Goal: Task Accomplishment & Management: Complete application form

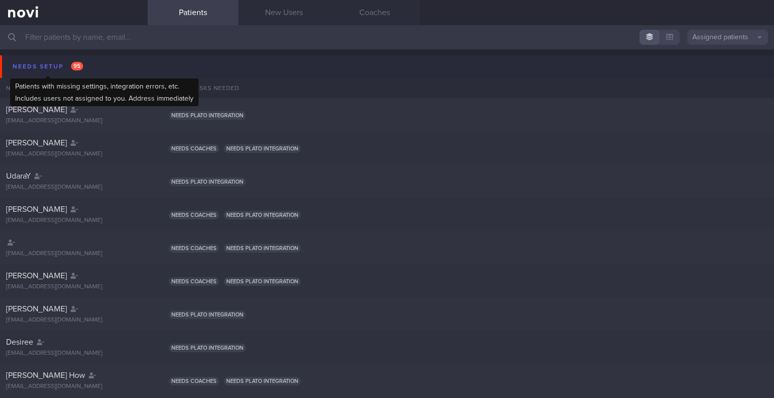
click at [35, 68] on div "Needs setup 95" at bounding box center [48, 67] width 76 height 14
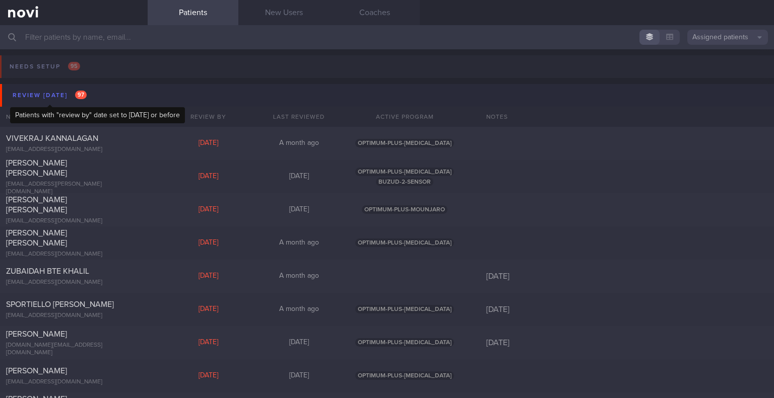
click at [58, 94] on div "Review [DATE] 97" at bounding box center [49, 96] width 79 height 14
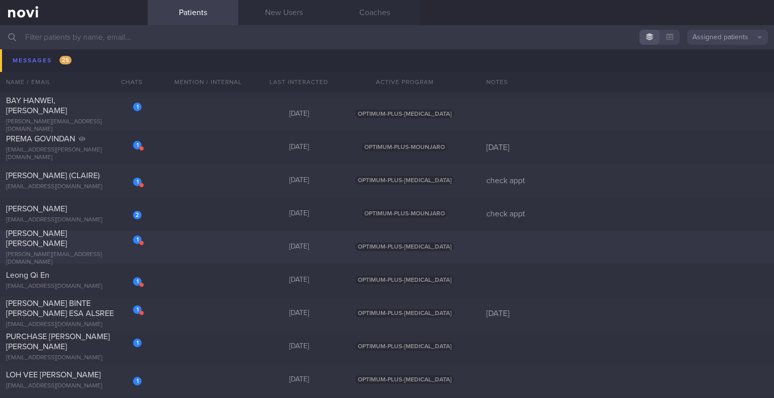
scroll to position [705, 0]
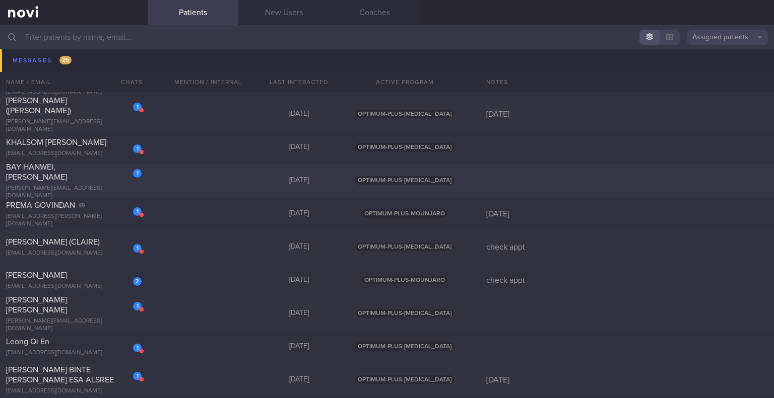
click at [215, 185] on div "1 [PERSON_NAME] [PERSON_NAME][EMAIL_ADDRESS][DOMAIN_NAME] [DATE] OPTIMUM-PLUS-[…" at bounding box center [387, 180] width 774 height 33
select select "8"
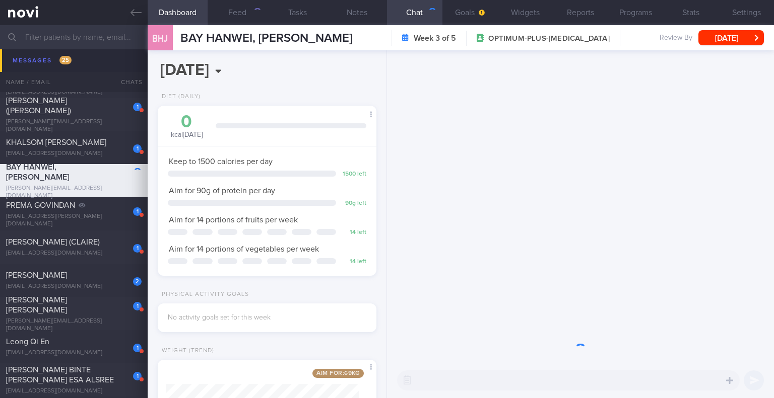
scroll to position [111, 193]
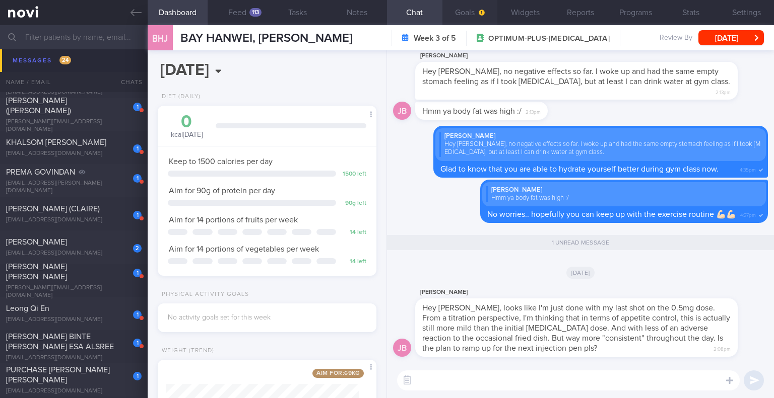
click at [476, 16] on button "Goals" at bounding box center [469, 12] width 55 height 25
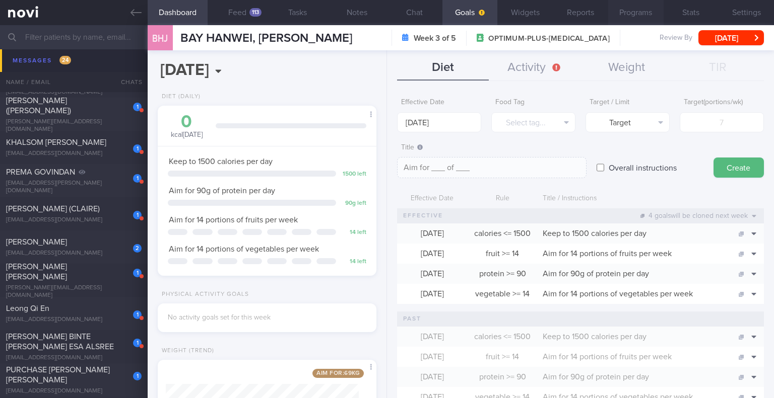
click at [625, 14] on button "Programs" at bounding box center [635, 12] width 55 height 25
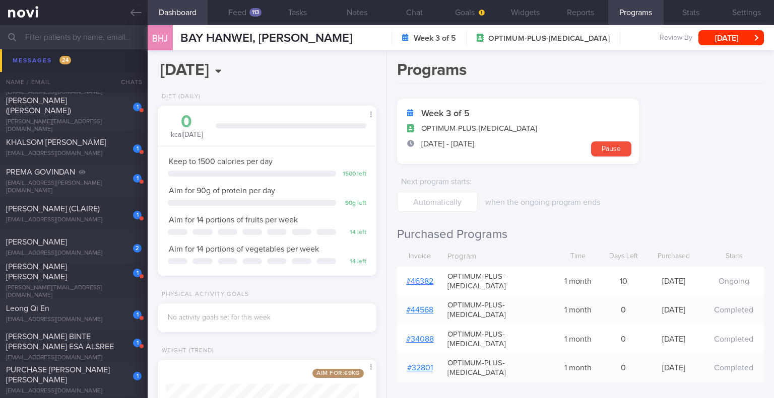
click at [412, 278] on link "# 46382" at bounding box center [419, 282] width 27 height 8
click at [417, 10] on button "Chat" at bounding box center [414, 12] width 55 height 25
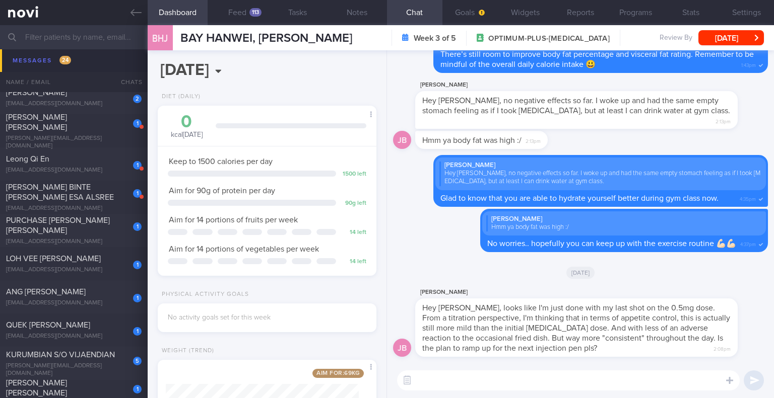
scroll to position [957, 0]
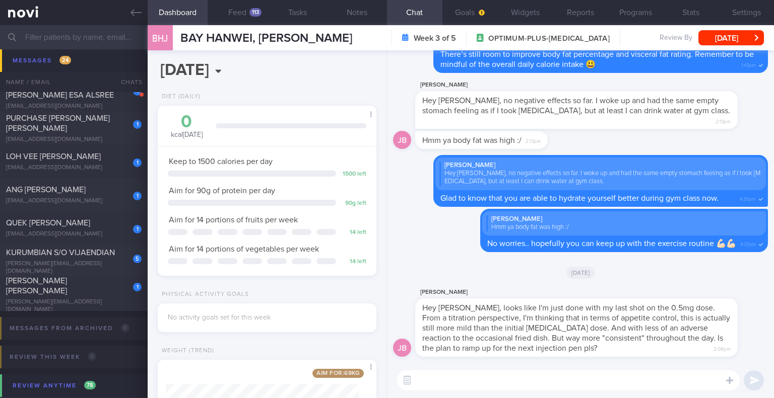
click at [81, 32] on input "text" at bounding box center [387, 37] width 774 height 24
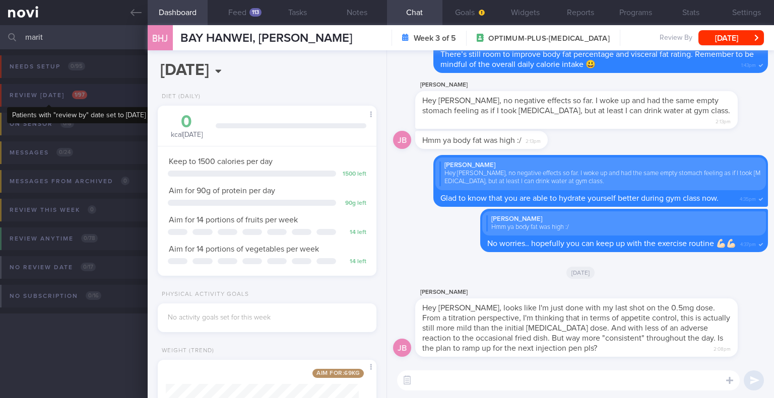
type input "marit"
click at [77, 91] on span "1 / 97" at bounding box center [79, 95] width 15 height 9
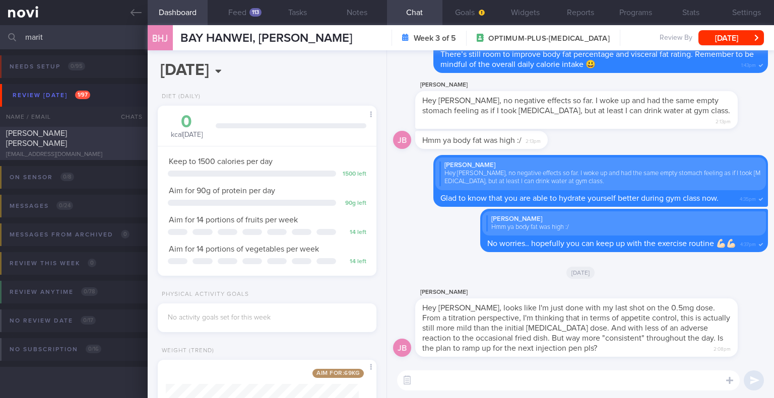
click at [63, 144] on div "[PERSON_NAME] [PERSON_NAME] [EMAIL_ADDRESS][DOMAIN_NAME]" at bounding box center [74, 143] width 148 height 30
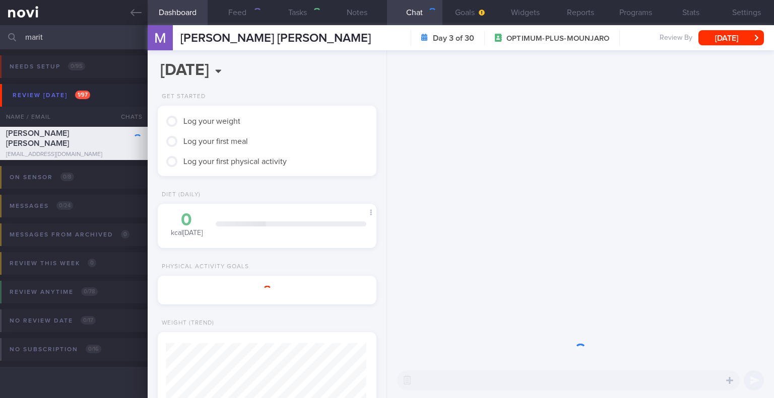
scroll to position [503661, 503565]
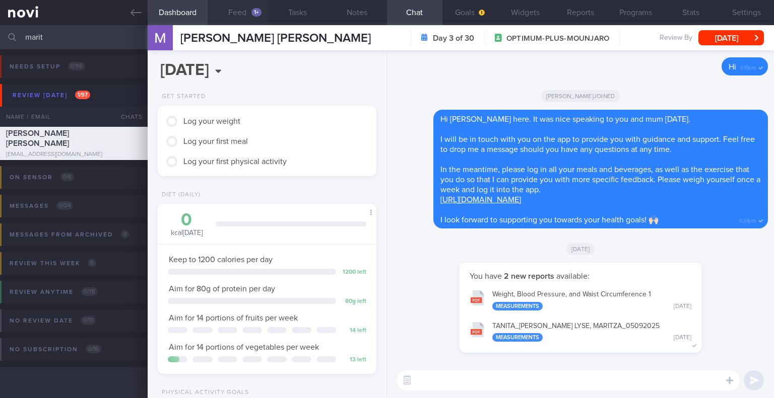
click at [238, 17] on button "Feed 1+" at bounding box center [238, 12] width 60 height 25
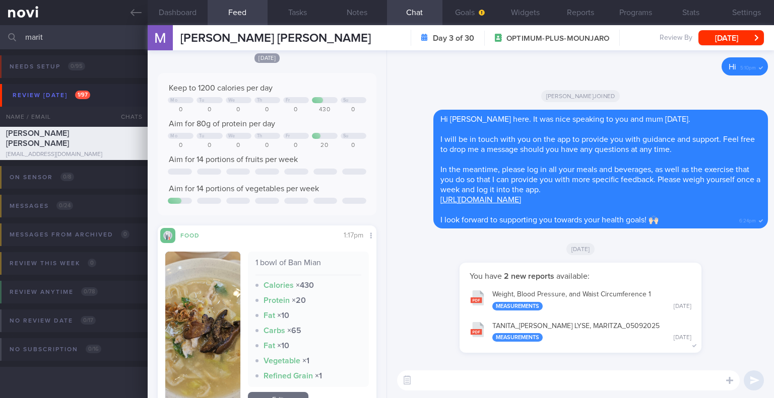
scroll to position [93, 0]
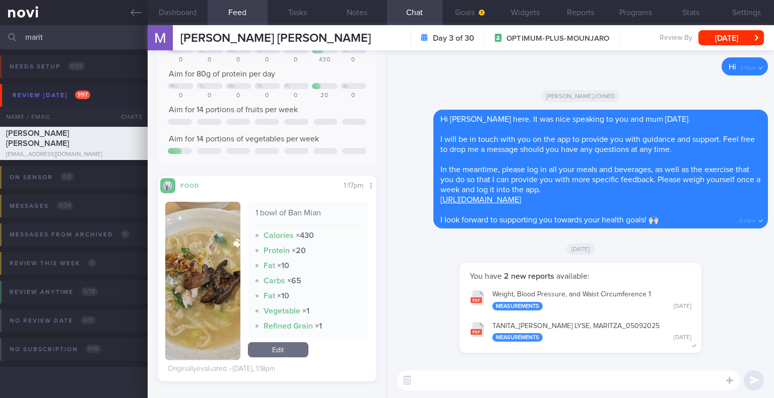
click at [224, 229] on img "button" at bounding box center [202, 281] width 75 height 158
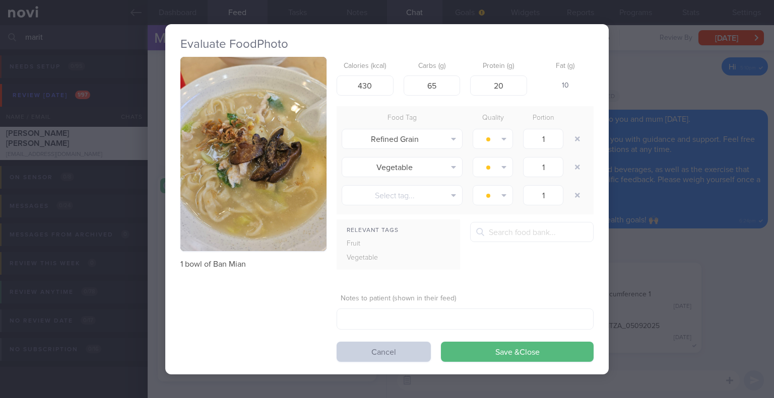
click at [357, 348] on button "Cancel" at bounding box center [384, 352] width 94 height 20
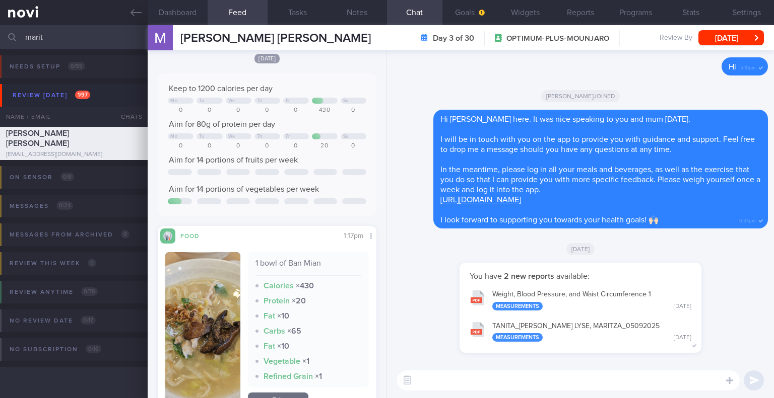
scroll to position [93, 0]
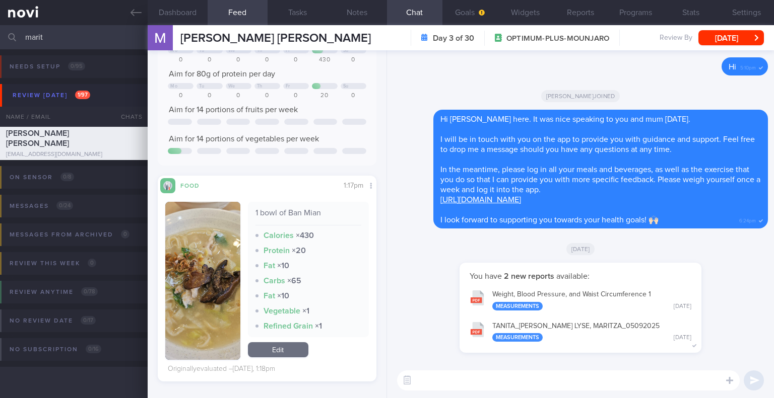
click at [211, 262] on button "button" at bounding box center [202, 281] width 75 height 158
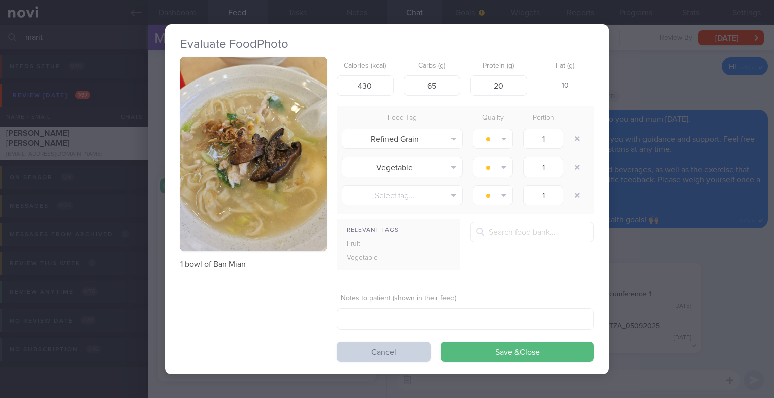
click at [352, 348] on button "Cancel" at bounding box center [384, 352] width 94 height 20
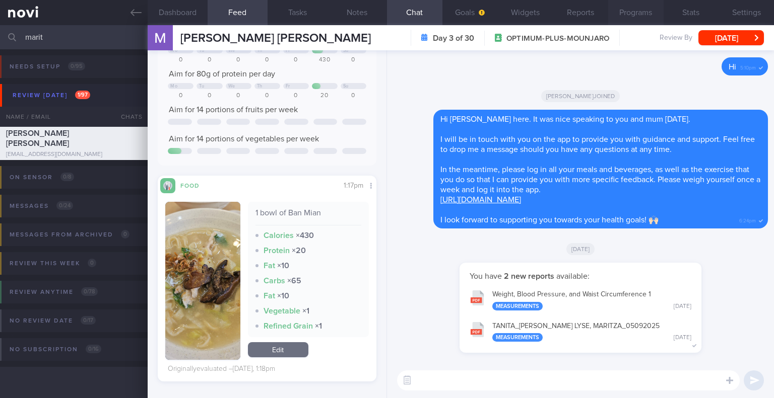
click at [630, 11] on button "Programs" at bounding box center [635, 12] width 55 height 25
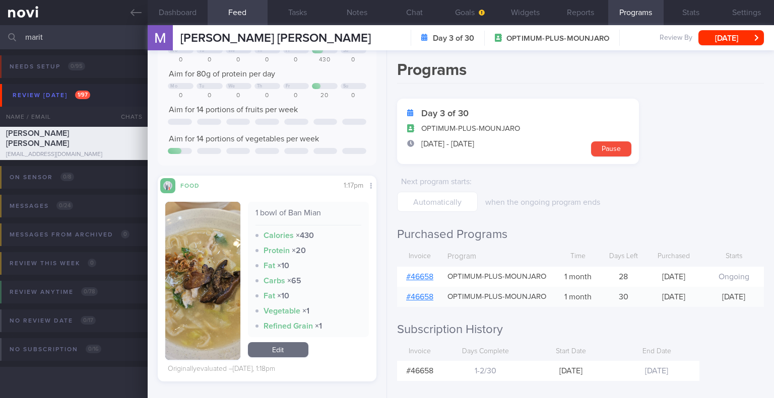
click at [417, 281] on link "# 46658" at bounding box center [419, 277] width 27 height 8
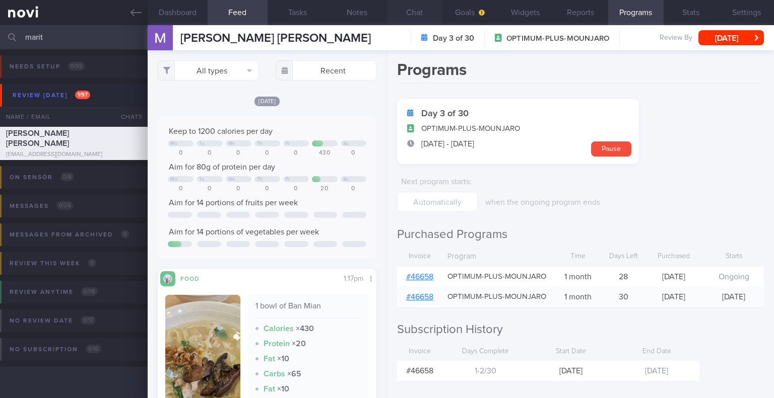
click at [427, 18] on button "Chat" at bounding box center [414, 12] width 55 height 25
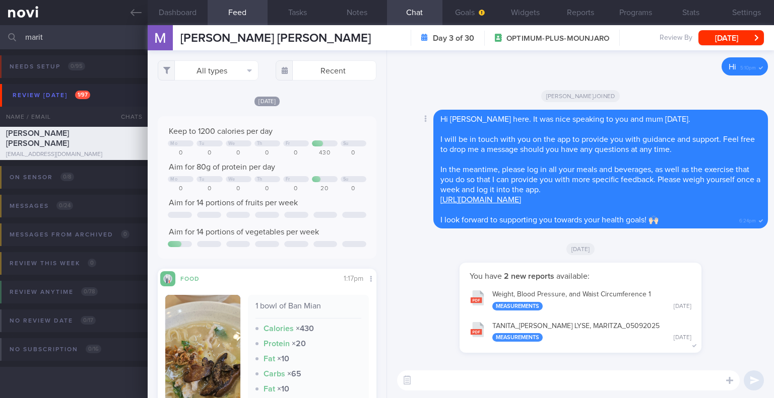
click at [403, 227] on div "Delete Hi [PERSON_NAME] here. It was nice speaking to you and mum [DATE]. I wil…" at bounding box center [580, 169] width 375 height 119
drag, startPoint x: 51, startPoint y: 30, endPoint x: 18, endPoint y: 40, distance: 34.4
click at [18, 40] on div "marit Assigned patients Assigned patients All active patients Archived patients" at bounding box center [387, 37] width 774 height 24
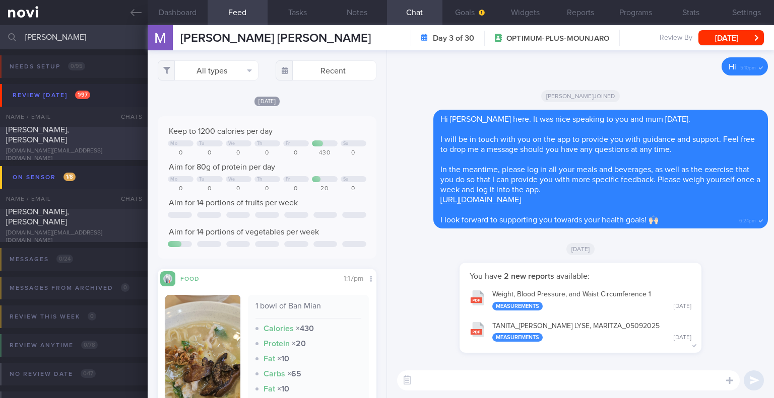
type input "[PERSON_NAME]"
click at [94, 150] on div "[DOMAIN_NAME][EMAIL_ADDRESS][DOMAIN_NAME]" at bounding box center [74, 155] width 136 height 15
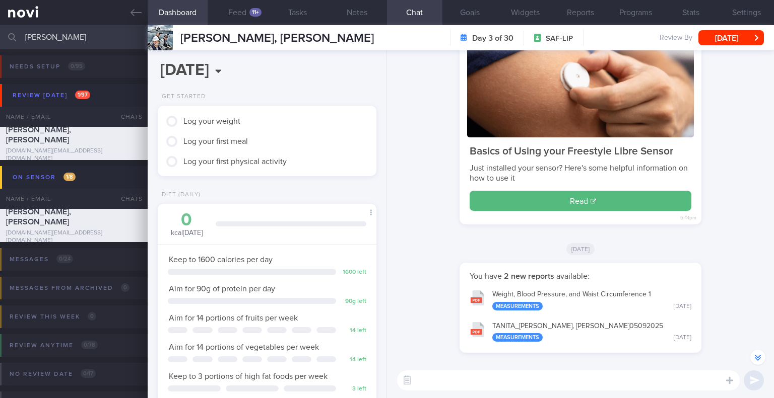
scroll to position [-302, 0]
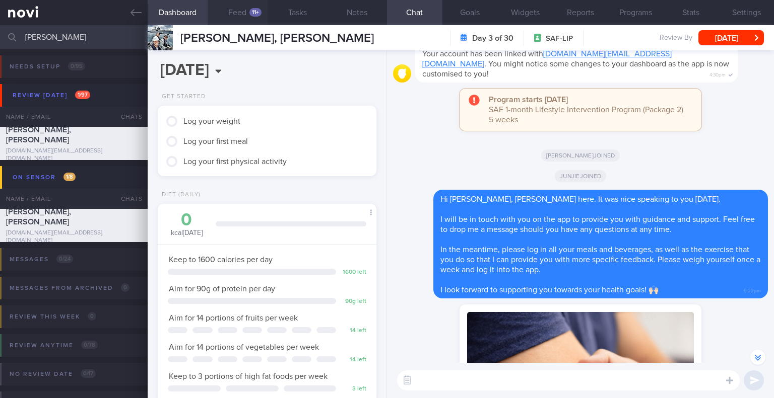
click at [255, 12] on div "11+" at bounding box center [255, 12] width 12 height 9
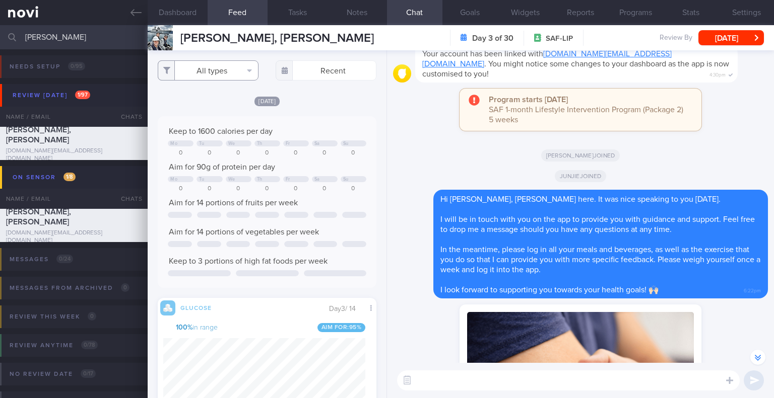
click at [240, 75] on button "All types" at bounding box center [208, 70] width 101 height 20
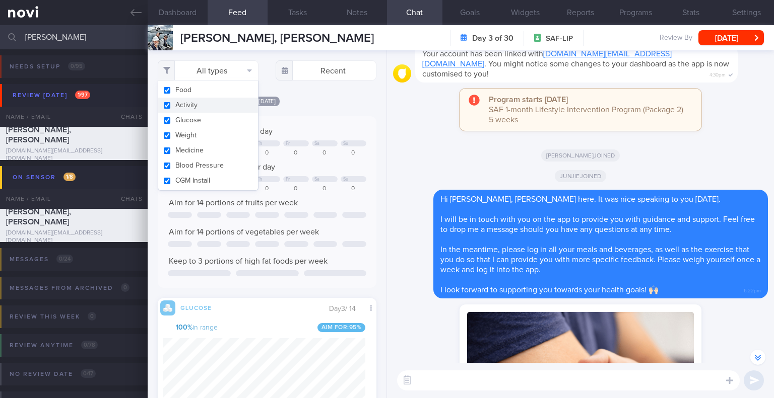
click at [233, 99] on button "Activity" at bounding box center [208, 105] width 100 height 15
checkbox input "false"
click at [321, 104] on div "[DATE]" at bounding box center [267, 101] width 219 height 11
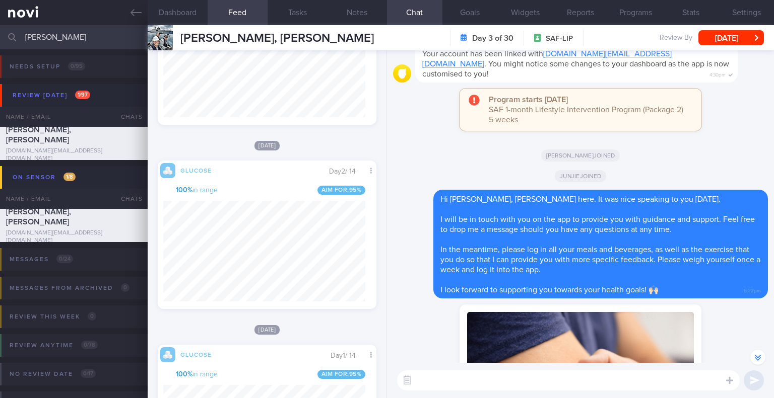
scroll to position [310, 0]
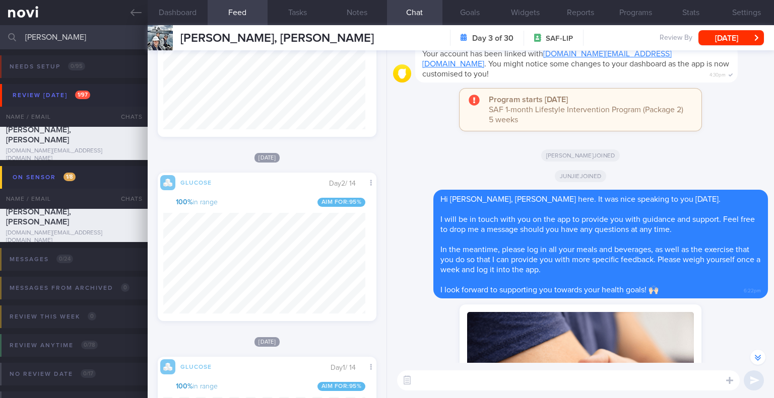
click at [484, 386] on textarea at bounding box center [568, 381] width 343 height 20
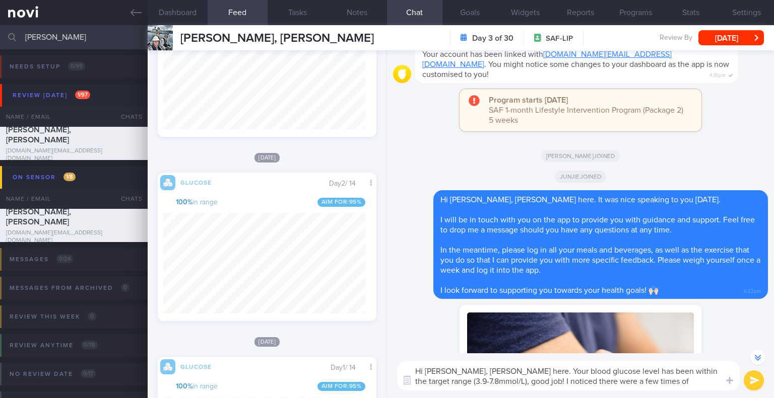
scroll to position [-322, 0]
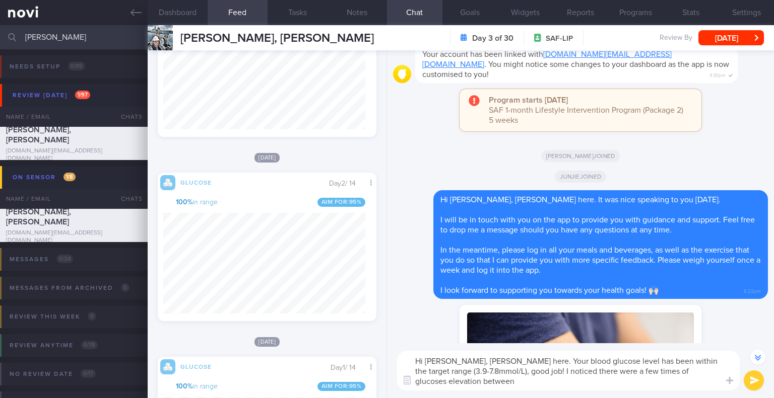
click at [448, 384] on textarea "Hi [PERSON_NAME], [PERSON_NAME] here. Your blood glucose level has been within …" at bounding box center [568, 371] width 343 height 40
click at [494, 382] on textarea "Hi [PERSON_NAME], [PERSON_NAME] here. Your blood glucose level has been within …" at bounding box center [568, 371] width 343 height 40
drag, startPoint x: 643, startPoint y: 372, endPoint x: 625, endPoint y: 370, distance: 17.7
click at [625, 370] on textarea "Hi [PERSON_NAME], [PERSON_NAME] here. Your blood glucose level has been within …" at bounding box center [568, 371] width 343 height 40
click at [699, 374] on textarea "Hi [PERSON_NAME], [PERSON_NAME] here. Your blood glucose level has been within …" at bounding box center [568, 371] width 343 height 40
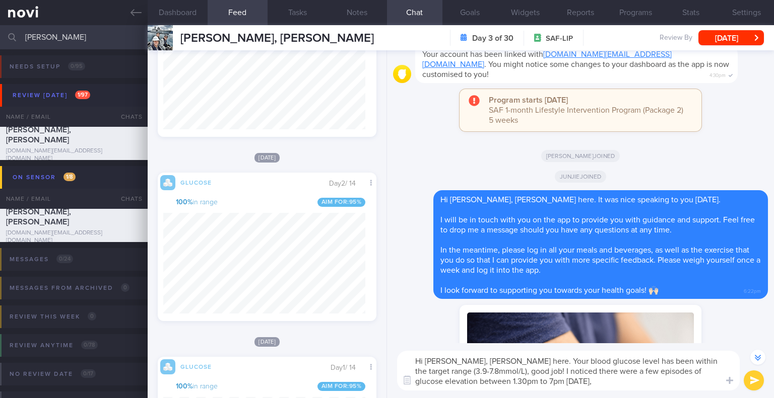
click at [612, 386] on textarea "Hi [PERSON_NAME], [PERSON_NAME] here. Your blood glucose level has been within …" at bounding box center [568, 371] width 343 height 40
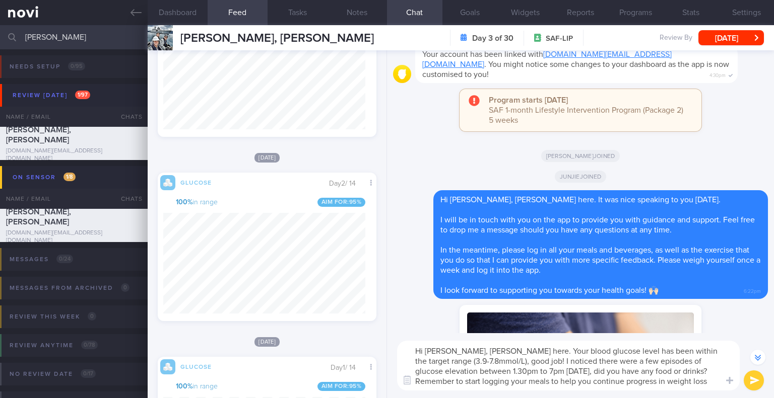
scroll to position [-342, 0]
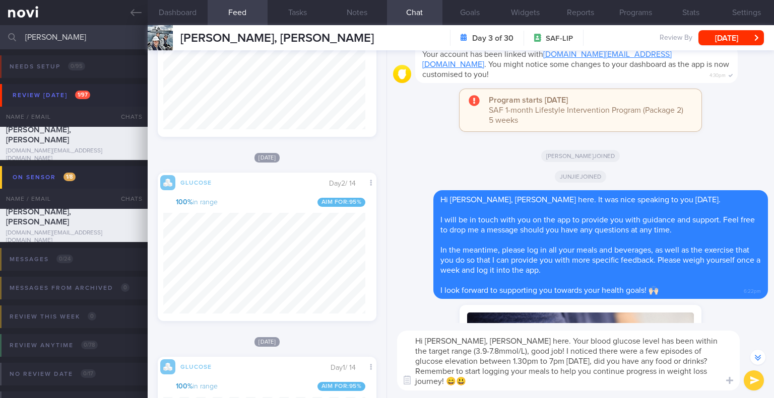
click at [457, 379] on textarea "Hi [PERSON_NAME], [PERSON_NAME] here. Your blood glucose level has been within …" at bounding box center [568, 361] width 343 height 60
click at [651, 387] on textarea "Hi [PERSON_NAME], [PERSON_NAME] here. Your blood glucose level has been within …" at bounding box center [568, 361] width 343 height 60
click at [649, 341] on textarea "Hi [PERSON_NAME], [PERSON_NAME] here. Your blood glucose level has been within …" at bounding box center [568, 361] width 343 height 60
click at [590, 377] on textarea "Hi [PERSON_NAME], [PERSON_NAME] here. Your blood glucose level has been kept wi…" at bounding box center [568, 361] width 343 height 60
drag, startPoint x: 550, startPoint y: 370, endPoint x: 442, endPoint y: 384, distance: 108.7
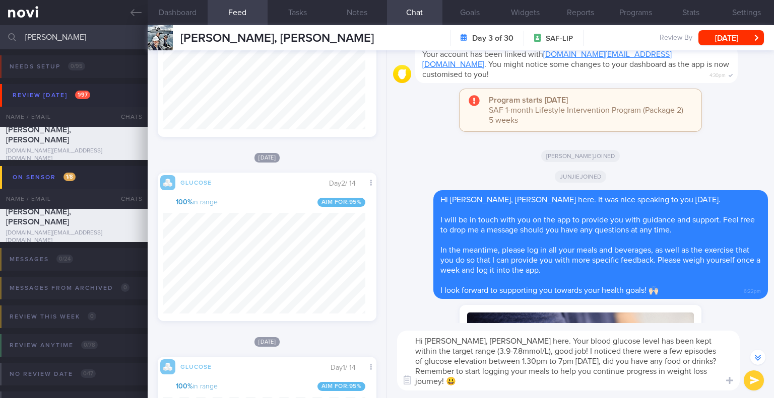
click at [442, 384] on textarea "Hi [PERSON_NAME], [PERSON_NAME] here. Your blood glucose level has been kept wi…" at bounding box center [568, 361] width 343 height 60
click at [530, 385] on textarea "Hi [PERSON_NAME], [PERSON_NAME] here. Your blood glucose level has been kept wi…" at bounding box center [568, 361] width 343 height 60
click at [542, 385] on textarea "Hi [PERSON_NAME], [PERSON_NAME] here. Your blood glucose level has been kept wi…" at bounding box center [568, 361] width 343 height 60
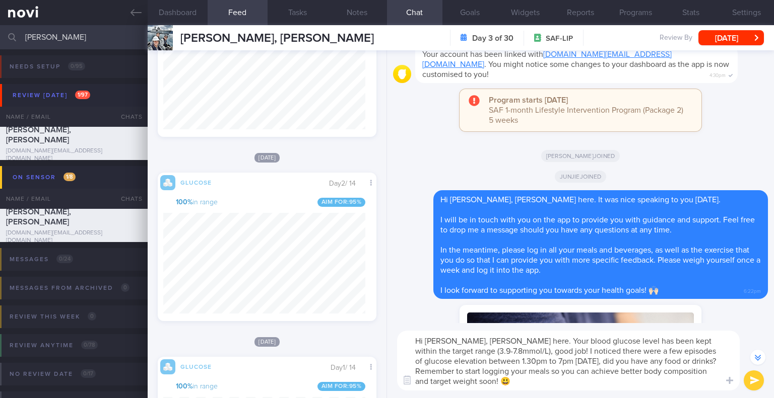
click at [430, 380] on textarea "Hi [PERSON_NAME], [PERSON_NAME] here. Your blood glucose level has been kept wi…" at bounding box center [568, 361] width 343 height 60
click at [613, 379] on textarea "Hi [PERSON_NAME], [PERSON_NAME] here. Your blood glucose level has been kept wi…" at bounding box center [568, 361] width 343 height 60
type textarea "Hi [PERSON_NAME], [PERSON_NAME] here. Your blood glucose level has been kept wi…"
click at [758, 378] on button "submit" at bounding box center [754, 381] width 20 height 20
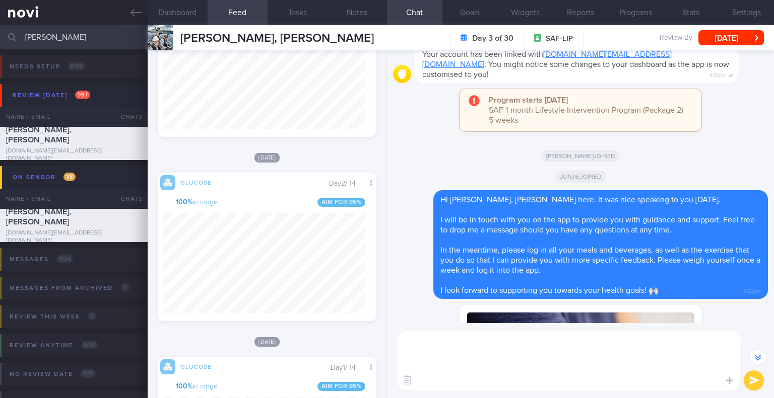
scroll to position [0, 0]
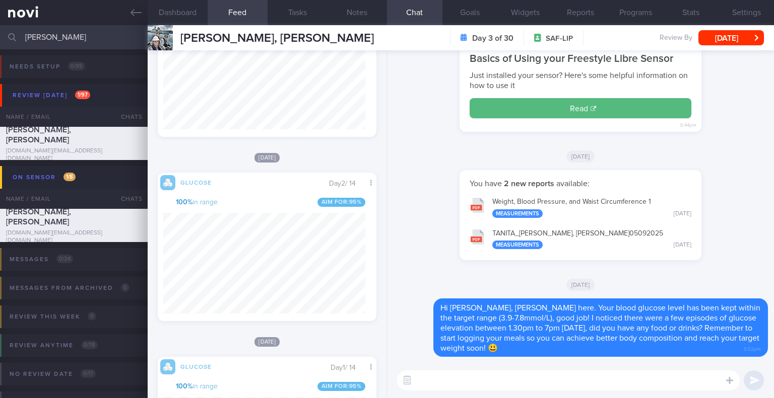
drag, startPoint x: 54, startPoint y: 36, endPoint x: 0, endPoint y: 42, distance: 54.3
click at [0, 42] on input "[PERSON_NAME]" at bounding box center [387, 37] width 774 height 24
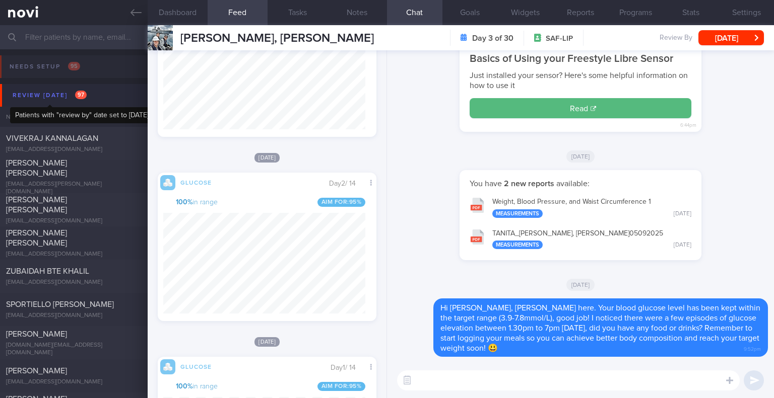
click at [56, 97] on div "Review [DATE] 97" at bounding box center [49, 96] width 79 height 14
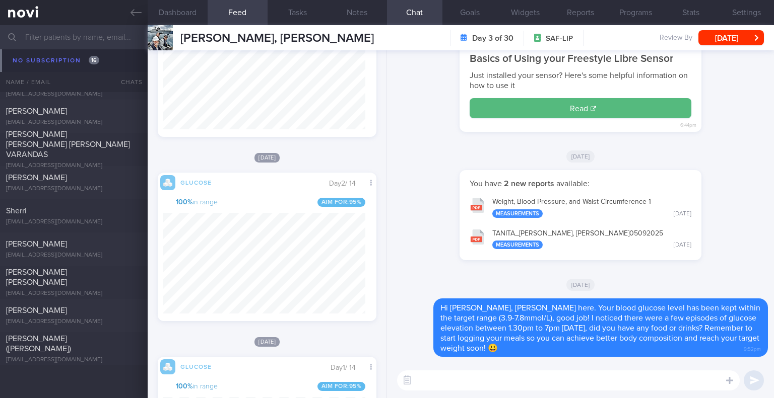
scroll to position [461, 0]
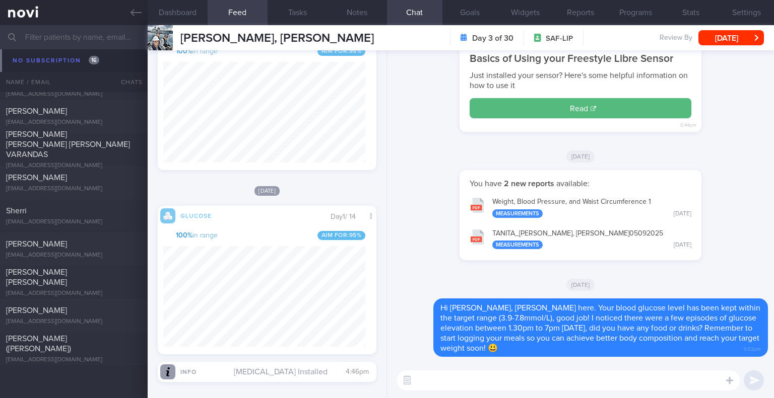
click at [131, 14] on icon at bounding box center [135, 12] width 11 height 11
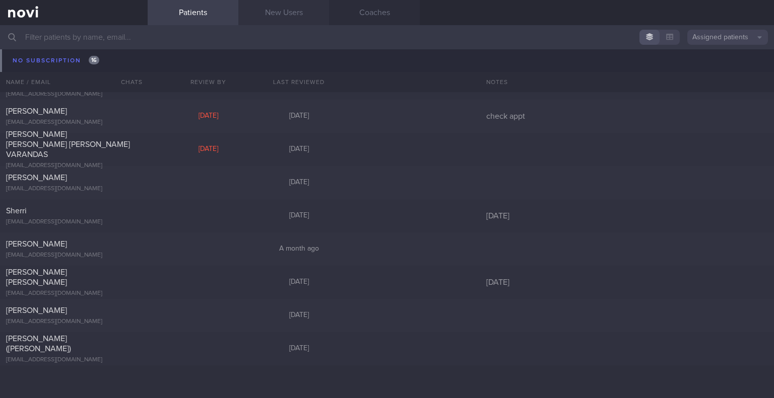
click at [294, 12] on link "New Users" at bounding box center [283, 12] width 91 height 25
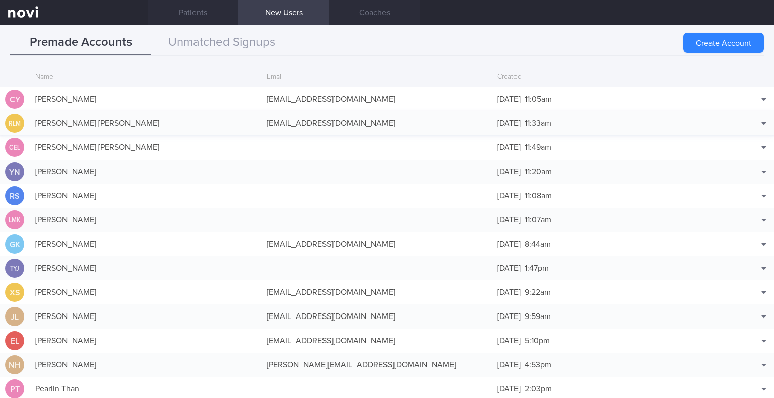
click at [101, 118] on div "[PERSON_NAME] [PERSON_NAME]" at bounding box center [145, 123] width 231 height 20
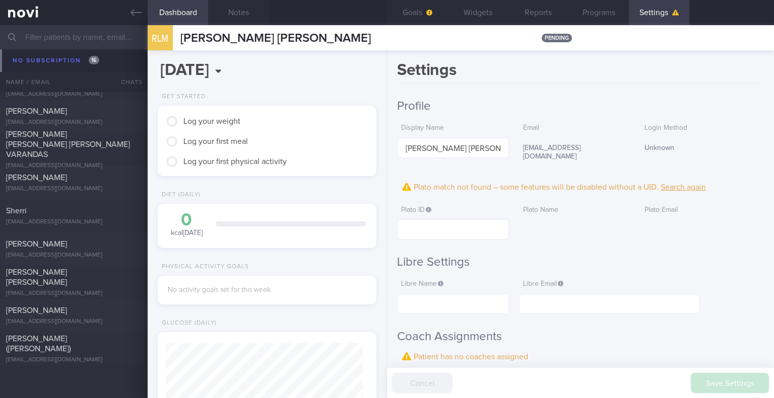
scroll to position [98, 197]
click at [407, 4] on button "Goals" at bounding box center [417, 12] width 60 height 25
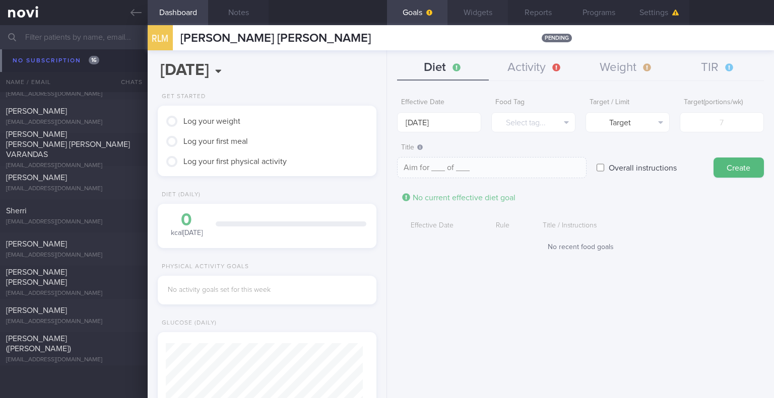
click at [478, 18] on button "Widgets" at bounding box center [477, 12] width 60 height 25
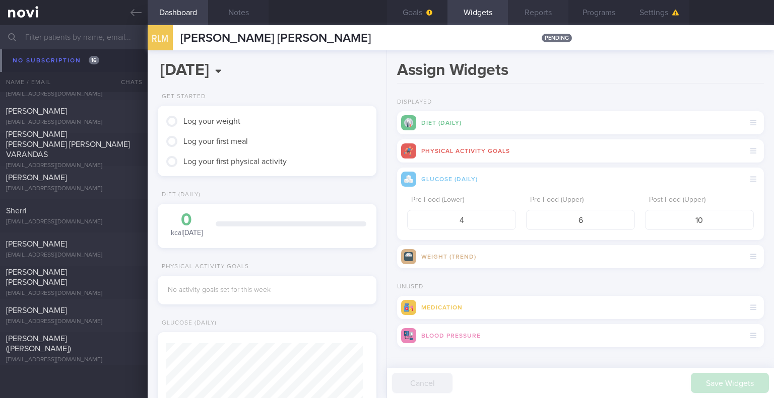
click at [536, 13] on button "Reports" at bounding box center [538, 12] width 60 height 25
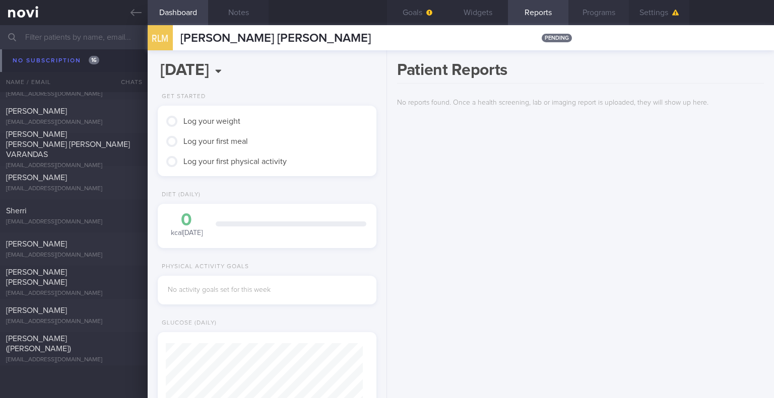
click at [596, 13] on button "Programs" at bounding box center [598, 12] width 60 height 25
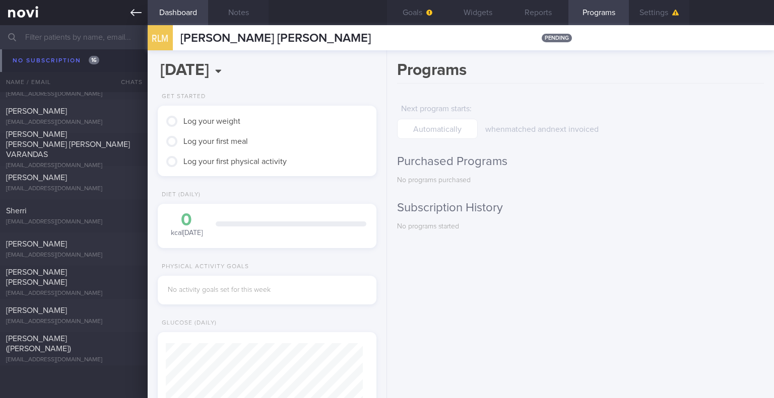
click at [132, 14] on icon at bounding box center [135, 12] width 11 height 7
click at [143, 14] on link at bounding box center [74, 12] width 148 height 25
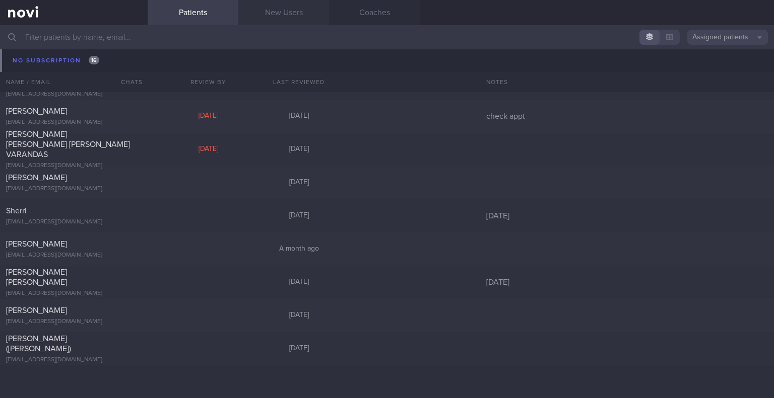
click at [266, 17] on link "New Users" at bounding box center [283, 12] width 91 height 25
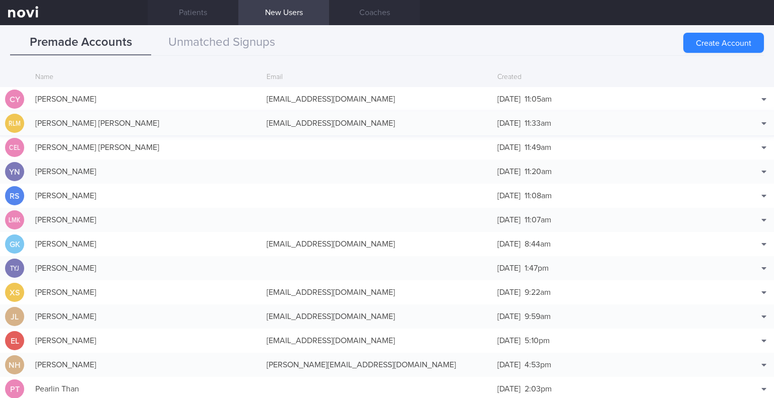
click at [220, 117] on div "[PERSON_NAME] [PERSON_NAME]" at bounding box center [145, 123] width 231 height 20
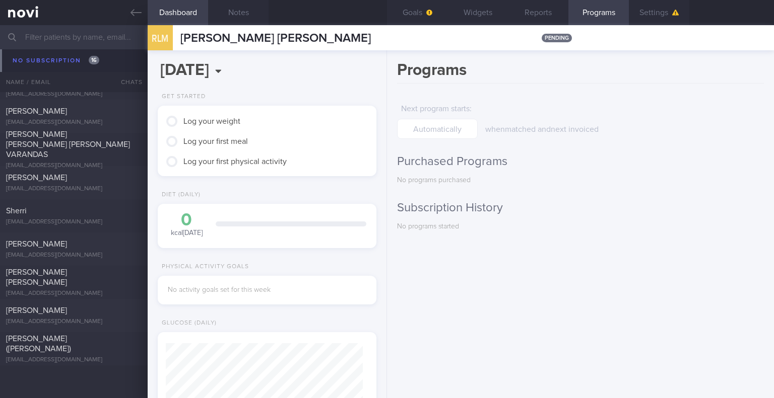
scroll to position [96, 193]
click at [679, 14] on button "Settings" at bounding box center [659, 12] width 60 height 25
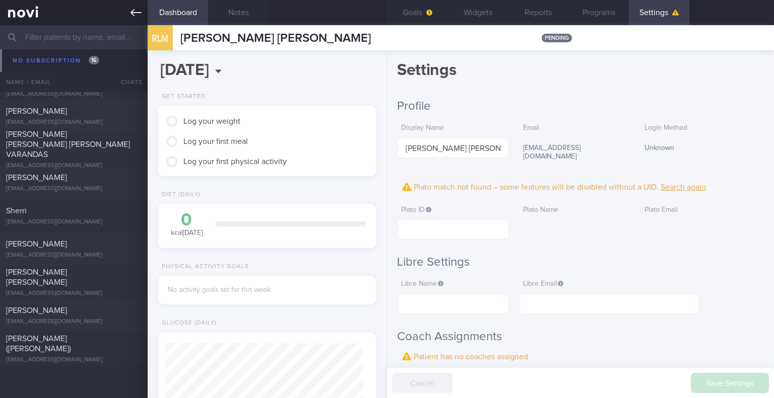
click at [141, 7] on icon at bounding box center [135, 12] width 11 height 11
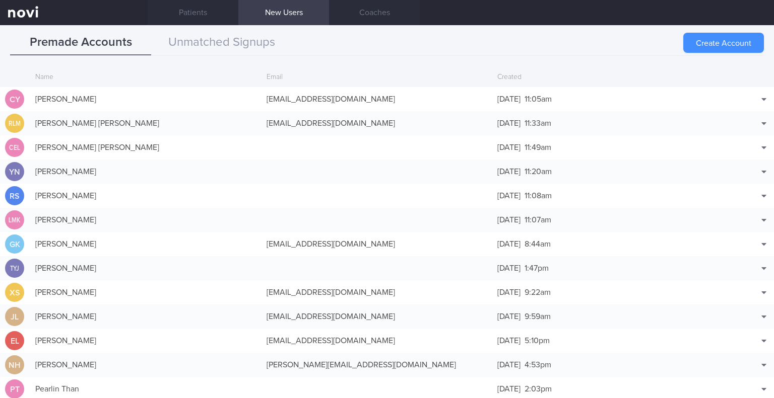
click at [735, 44] on button "Create Account" at bounding box center [723, 43] width 81 height 20
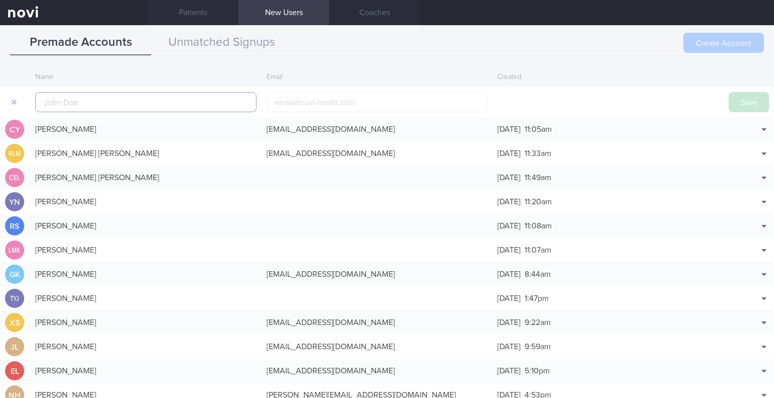
scroll to position [24, 0]
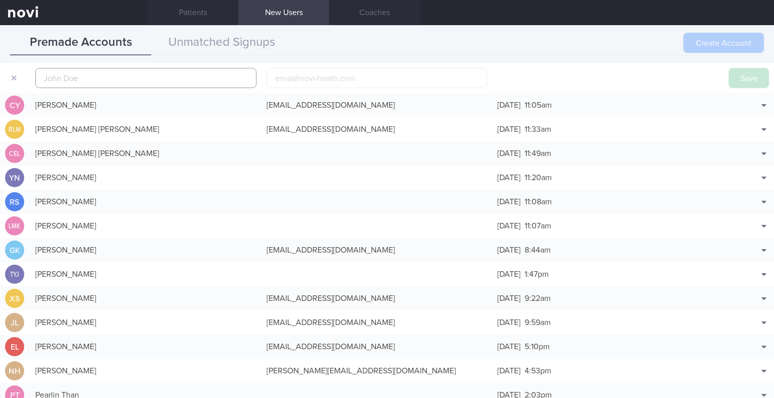
click at [148, 81] on input "text" at bounding box center [145, 78] width 221 height 20
paste input "ASRENA BINTE [PERSON_NAME]"
type input "ASRENA BINTE [PERSON_NAME]"
click at [305, 79] on input "email" at bounding box center [376, 78] width 221 height 20
paste input "[EMAIL_ADDRESS][DOMAIN_NAME]"
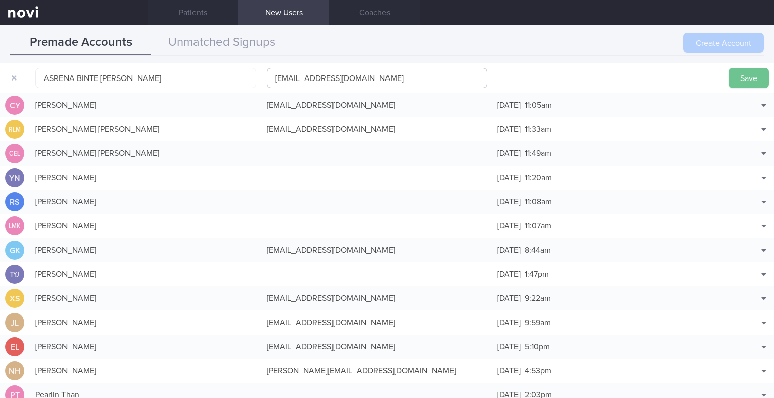
type input "[EMAIL_ADDRESS][DOMAIN_NAME]"
click at [736, 81] on button "Save" at bounding box center [748, 78] width 40 height 20
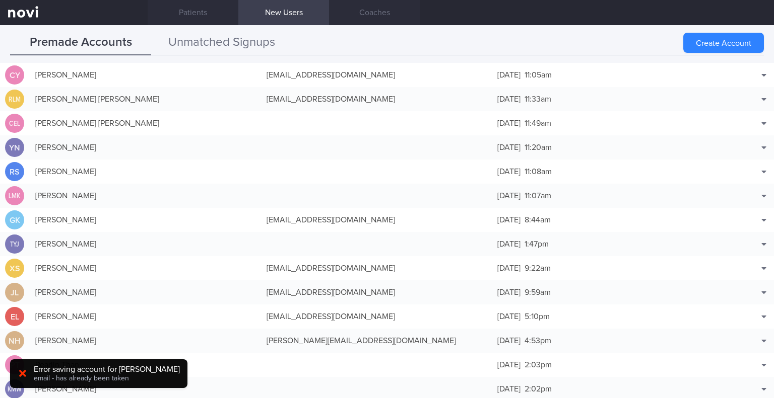
click at [257, 45] on button "Unmatched Signups" at bounding box center [221, 42] width 141 height 25
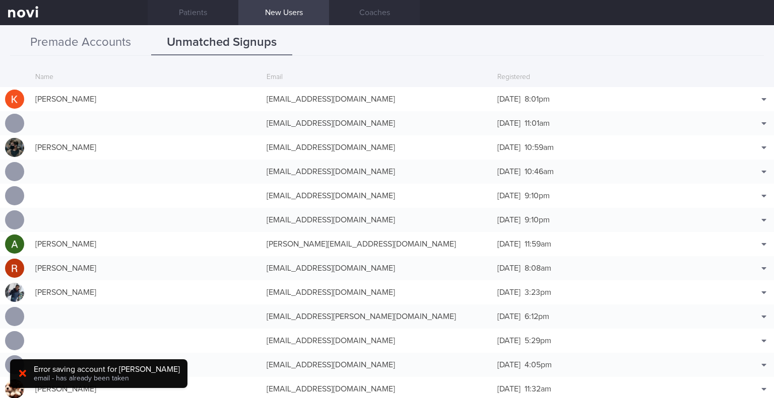
click at [74, 41] on button "Premade Accounts" at bounding box center [80, 42] width 141 height 25
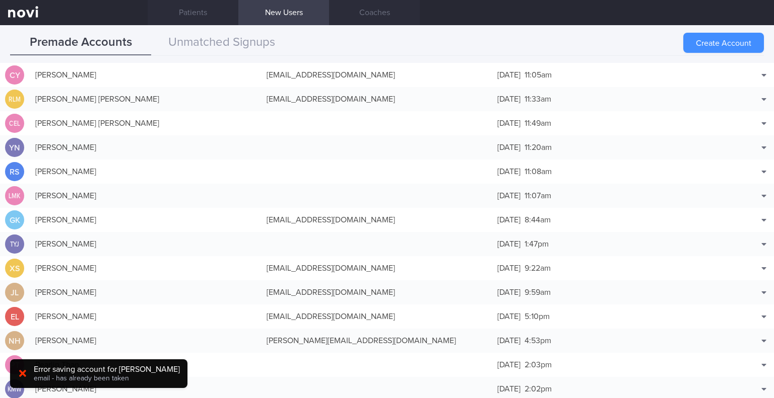
click at [714, 40] on button "Create Account" at bounding box center [723, 43] width 81 height 20
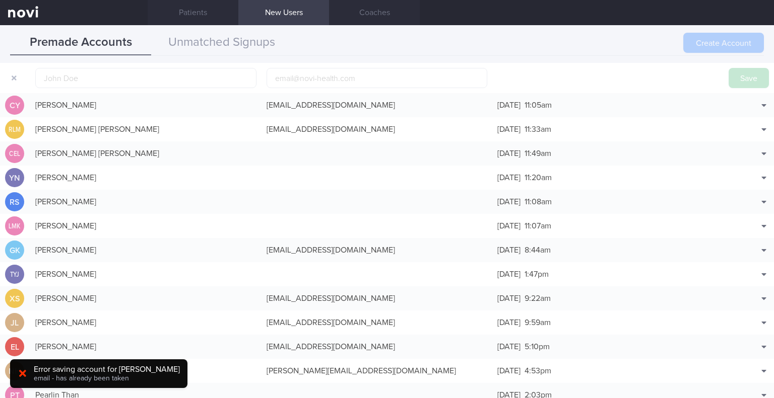
scroll to position [31, 0]
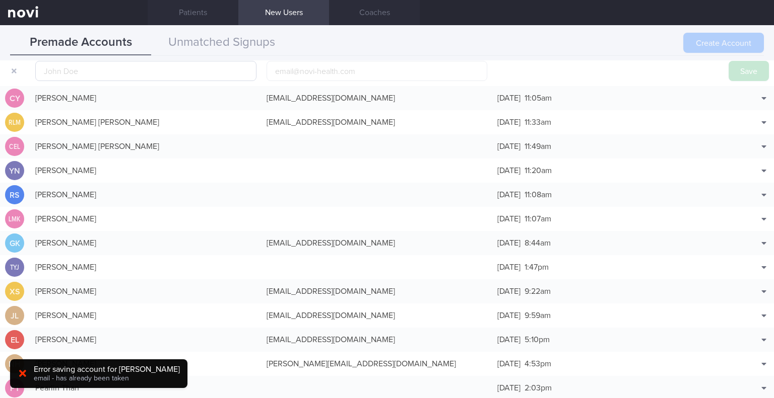
click at [237, 76] on input "text" at bounding box center [145, 71] width 221 height 20
type input "Asrena [PERSON_NAME]"
click at [755, 76] on button "Save" at bounding box center [748, 71] width 40 height 20
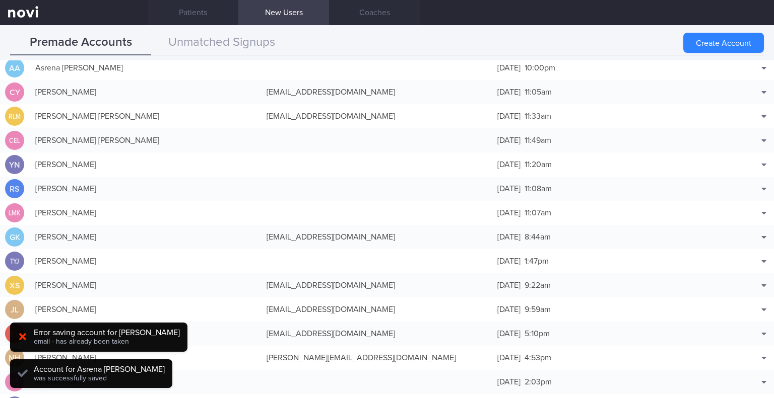
scroll to position [25, 0]
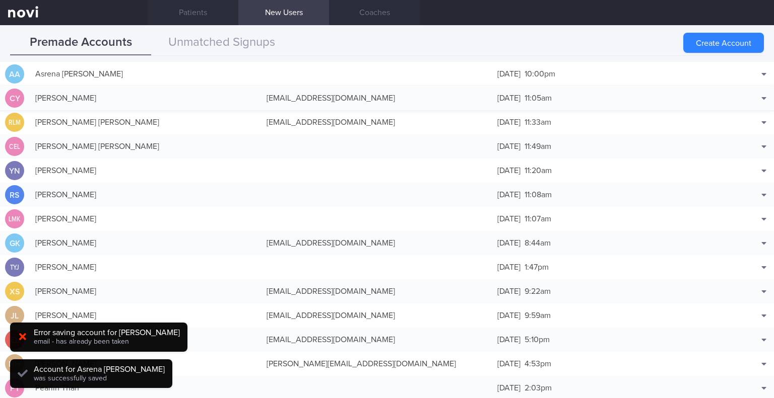
click at [735, 106] on button "Edit" at bounding box center [738, 108] width 66 height 15
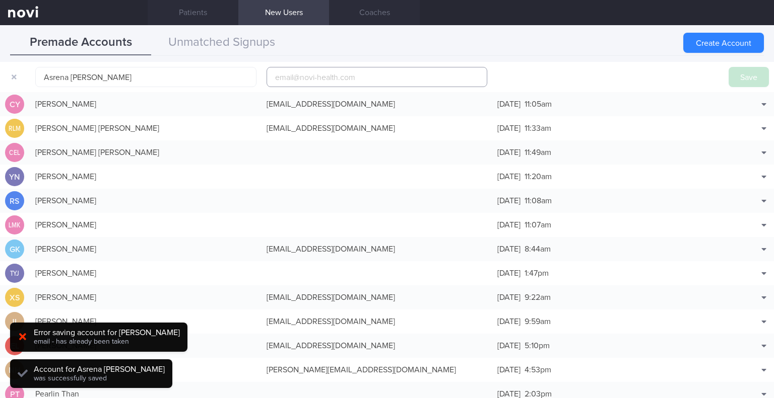
click at [363, 78] on input "email" at bounding box center [376, 77] width 221 height 20
paste input "[EMAIL_ADDRESS][DOMAIN_NAME]"
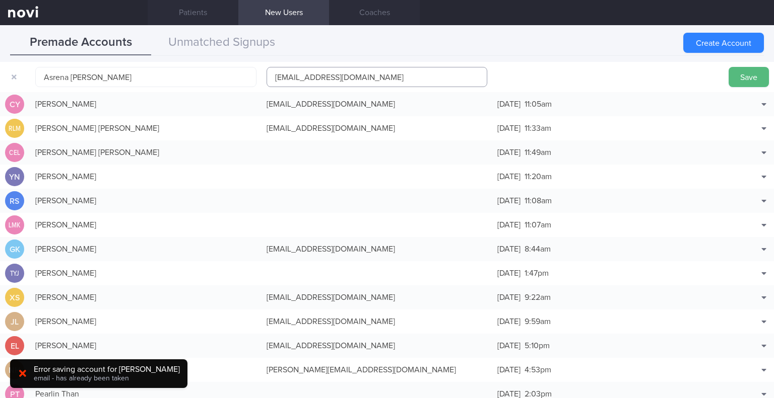
click at [295, 78] on input "[EMAIL_ADDRESS][DOMAIN_NAME]" at bounding box center [376, 77] width 221 height 20
type input "[EMAIL_ADDRESS][DOMAIN_NAME]"
click at [733, 71] on button "Save" at bounding box center [748, 77] width 40 height 20
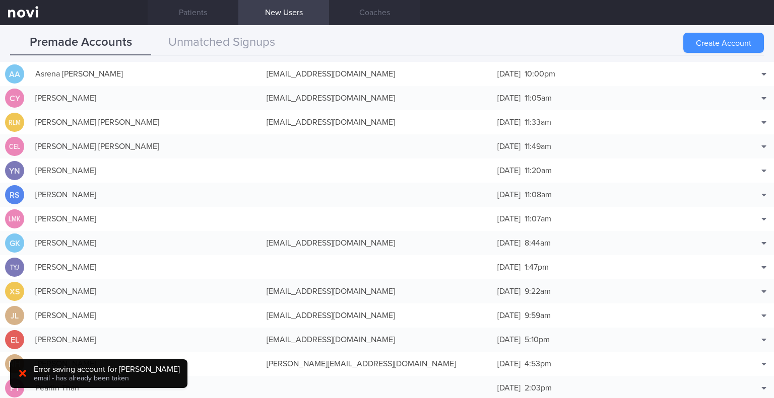
click at [694, 42] on button "Create Account" at bounding box center [723, 43] width 81 height 20
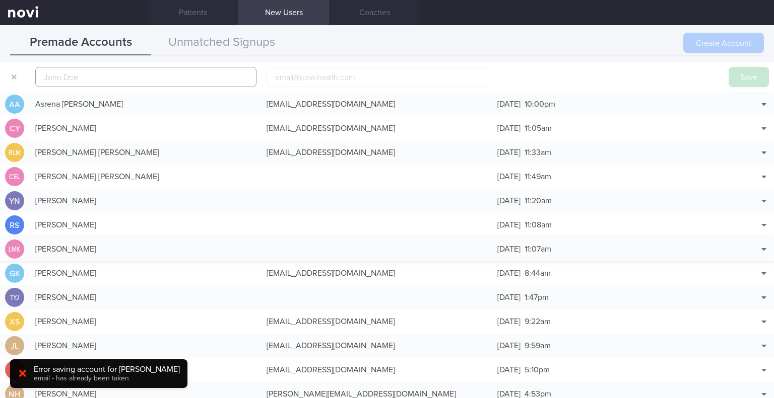
scroll to position [31, 0]
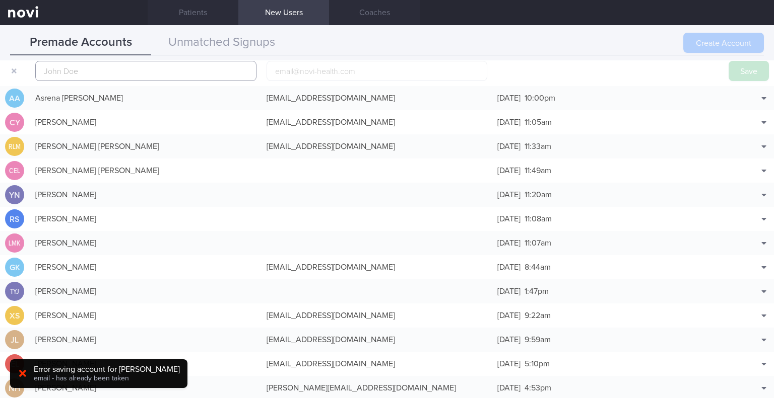
click at [122, 73] on input "text" at bounding box center [145, 71] width 221 height 20
paste input "NG [PERSON_NAME]"
type input "NG [PERSON_NAME]"
click at [304, 70] on input "email" at bounding box center [376, 71] width 221 height 20
paste input "[EMAIL_ADDRESS][DOMAIN_NAME]"
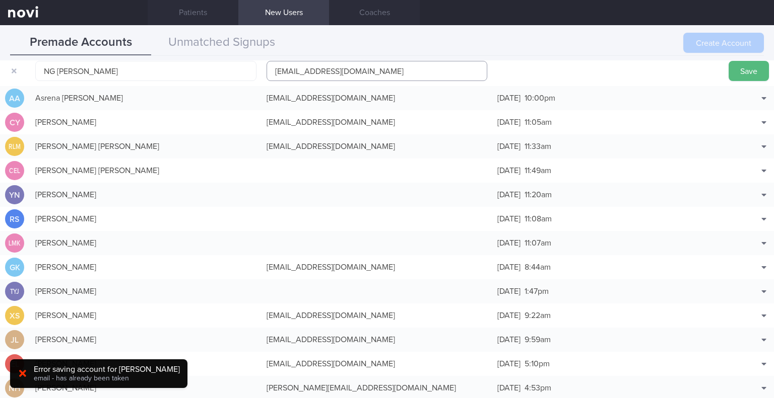
click at [300, 71] on input "[EMAIL_ADDRESS][DOMAIN_NAME]" at bounding box center [376, 71] width 221 height 20
type input "[EMAIL_ADDRESS][DOMAIN_NAME]"
click at [747, 69] on button "Save" at bounding box center [748, 71] width 40 height 20
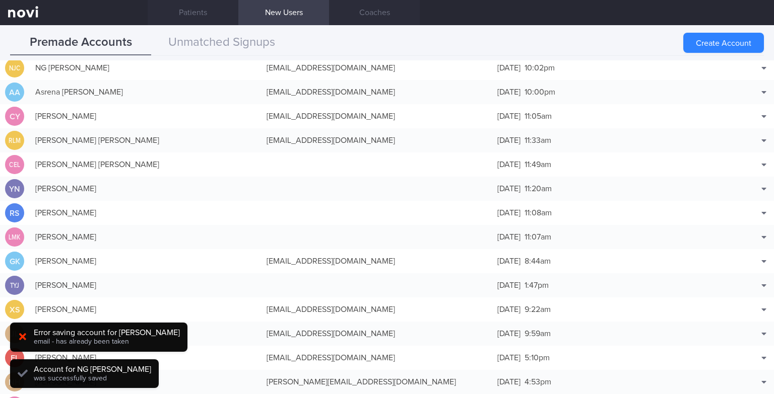
scroll to position [25, 0]
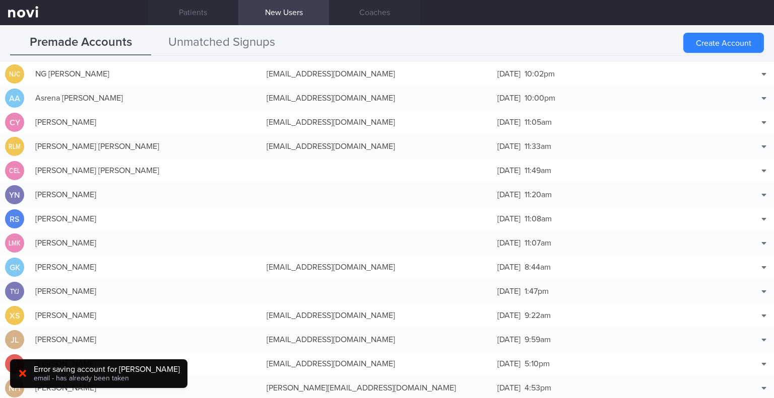
click at [238, 38] on button "Unmatched Signups" at bounding box center [221, 42] width 141 height 25
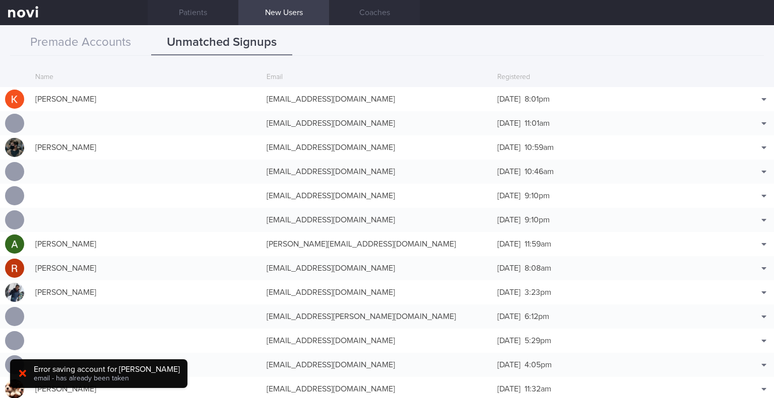
drag, startPoint x: 139, startPoint y: 91, endPoint x: 157, endPoint y: 76, distance: 24.0
click at [119, 37] on button "Premade Accounts" at bounding box center [80, 42] width 141 height 25
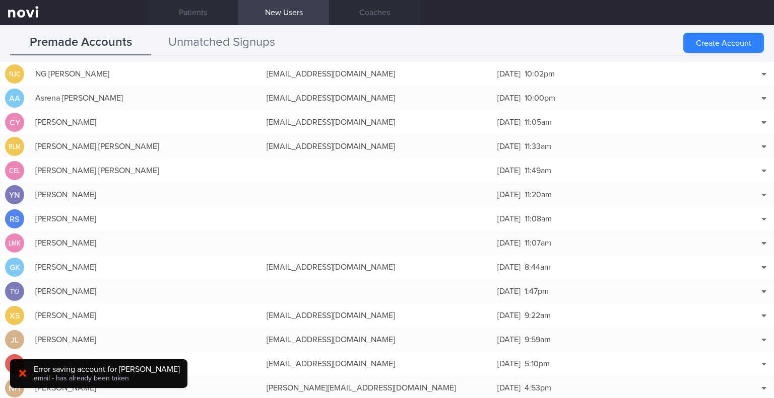
click at [206, 44] on button "Unmatched Signups" at bounding box center [221, 42] width 141 height 25
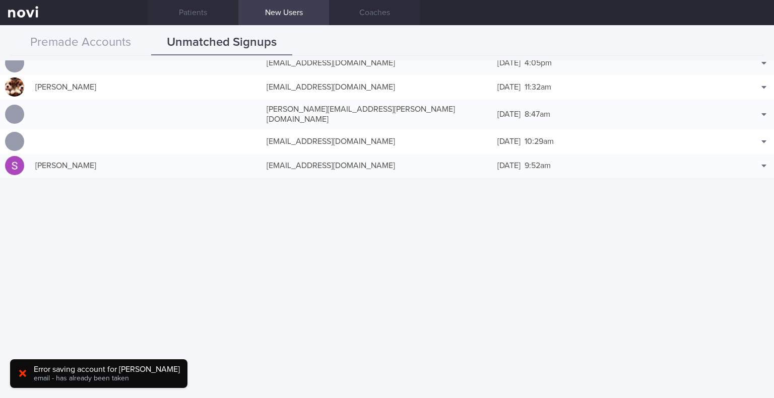
scroll to position [0, 0]
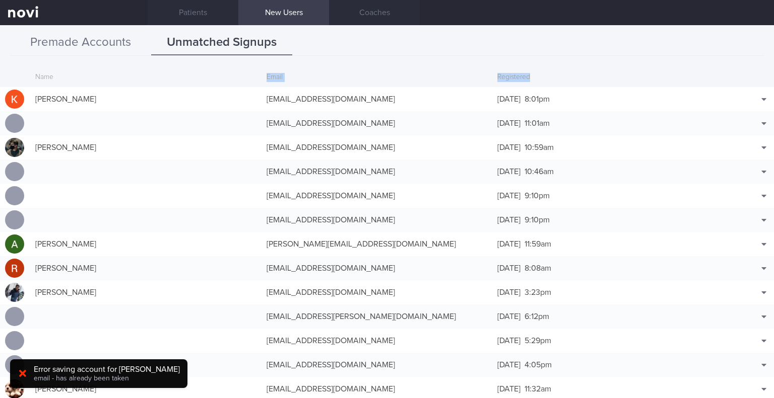
click at [120, 34] on button "Premade Accounts" at bounding box center [80, 42] width 141 height 25
